Goal: Task Accomplishment & Management: Manage account settings

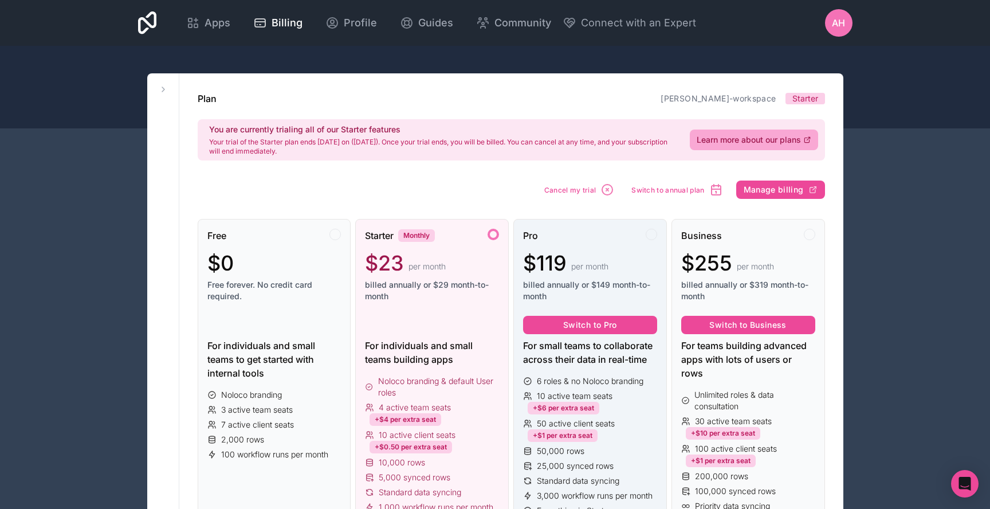
click at [515, 234] on div "Pro $119 per month billed annually or $149 month-to-month Switch to Pro For sma…" at bounding box center [590, 385] width 154 height 332
click at [607, 289] on span "billed annually or $149 month-to-month" at bounding box center [590, 290] width 134 height 23
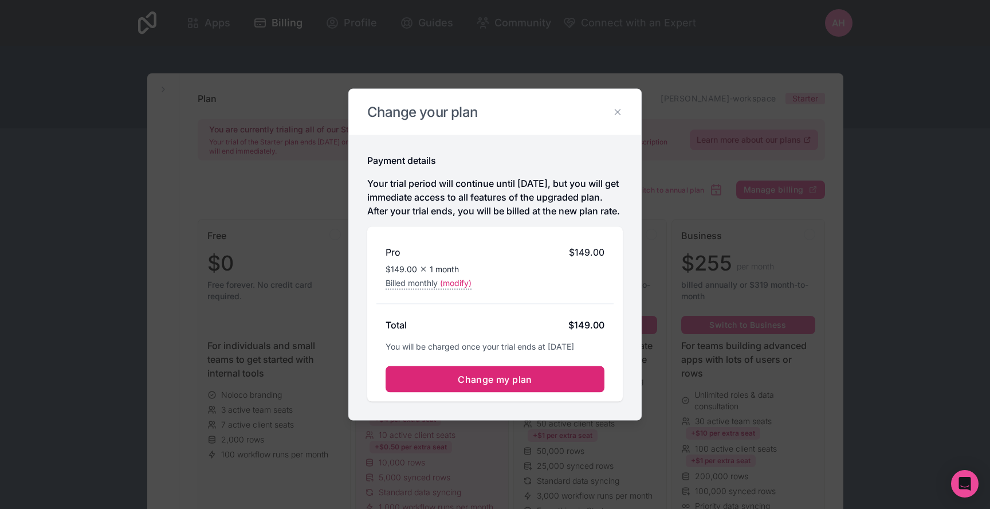
click at [503, 385] on span "Change my plan" at bounding box center [495, 379] width 74 height 11
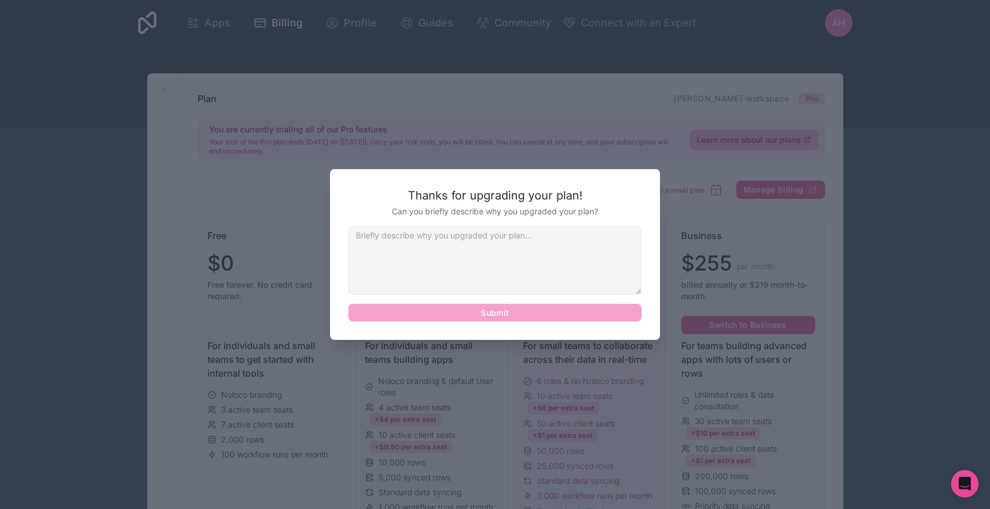
scroll to position [9, 0]
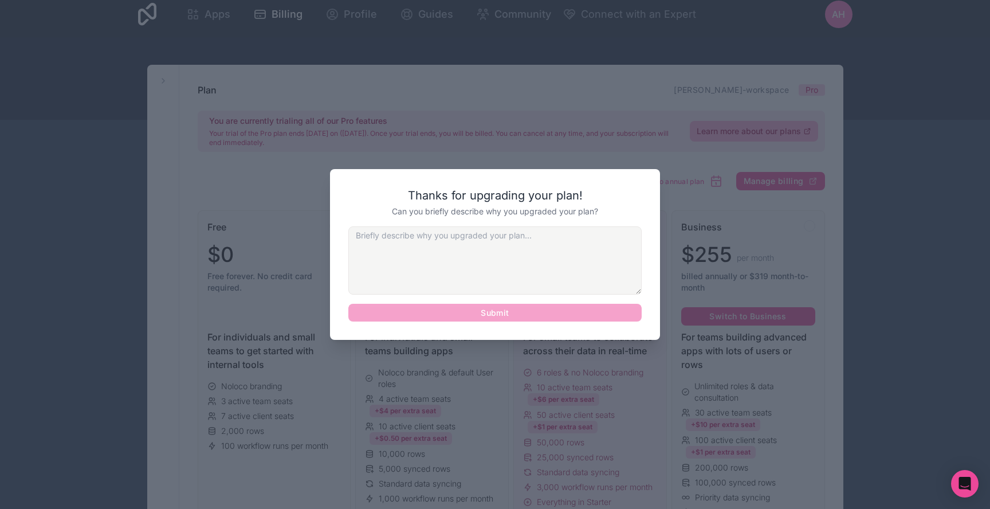
click at [660, 157] on div at bounding box center [495, 254] width 990 height 509
click at [581, 268] on textarea at bounding box center [494, 260] width 293 height 68
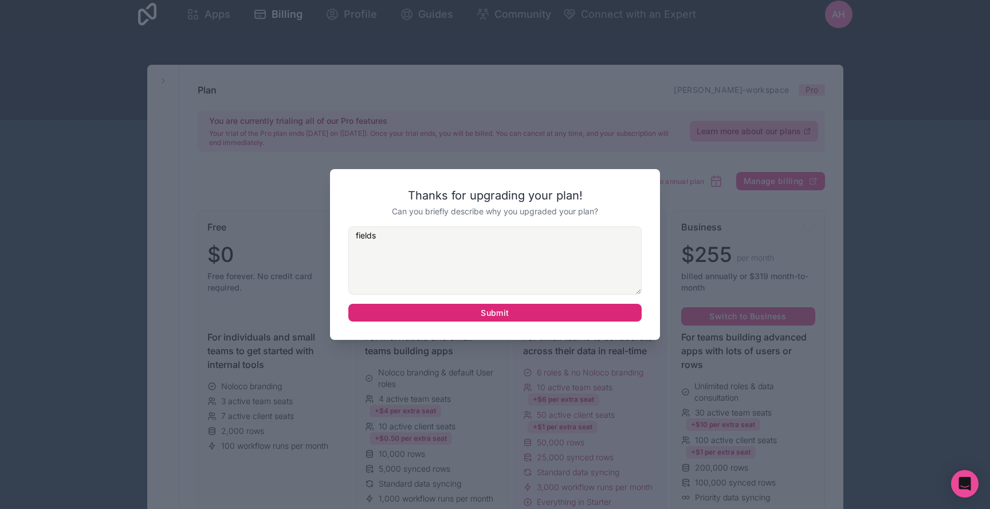
type textarea "fields"
click at [566, 312] on button "Submit" at bounding box center [494, 313] width 293 height 18
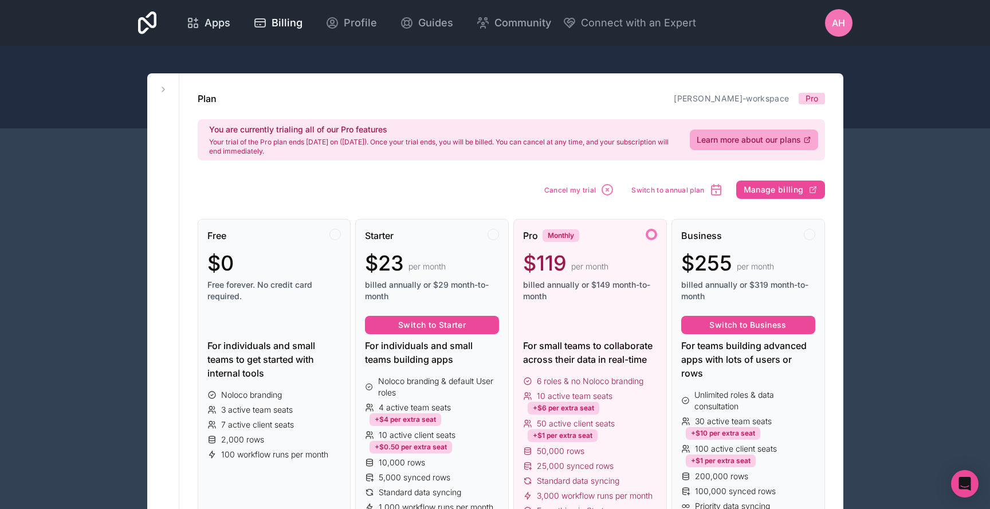
click at [230, 28] on span "Apps" at bounding box center [218, 23] width 26 height 16
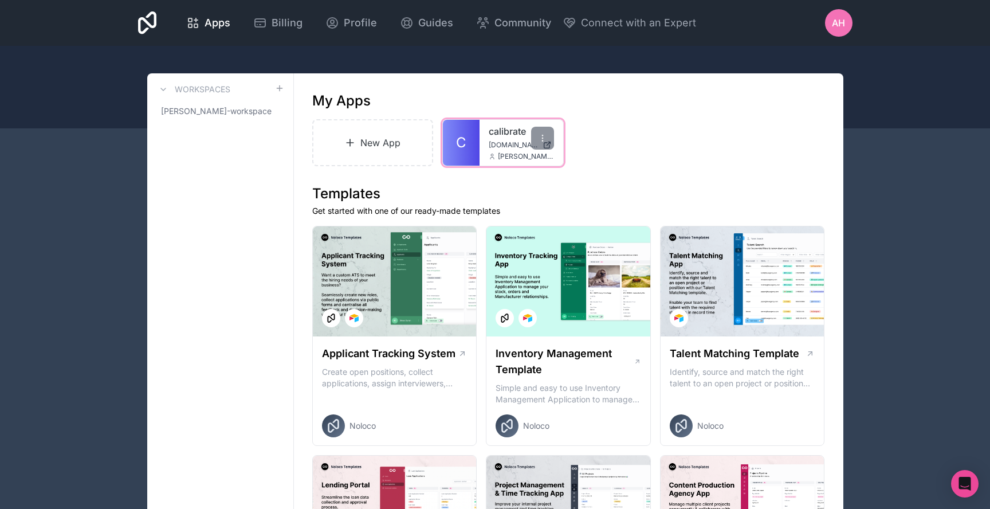
click at [504, 123] on div "calibrate [DOMAIN_NAME] [PERSON_NAME][EMAIL_ADDRESS][DOMAIN_NAME]" at bounding box center [522, 143] width 84 height 46
click at [500, 131] on link "calibrate" at bounding box center [521, 131] width 65 height 14
